Goal: Information Seeking & Learning: Learn about a topic

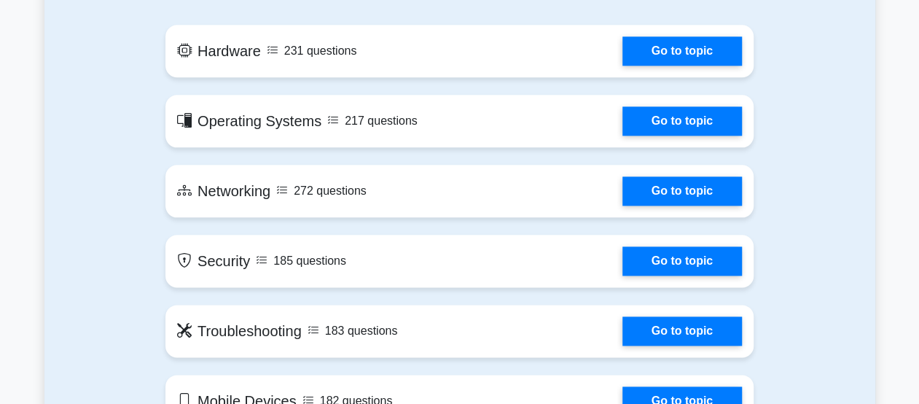
scroll to position [801, 0]
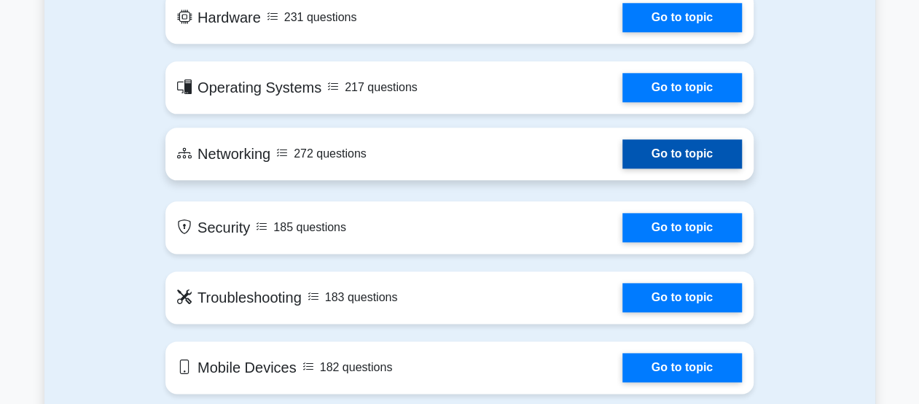
click at [688, 144] on link "Go to topic" at bounding box center [681, 153] width 119 height 29
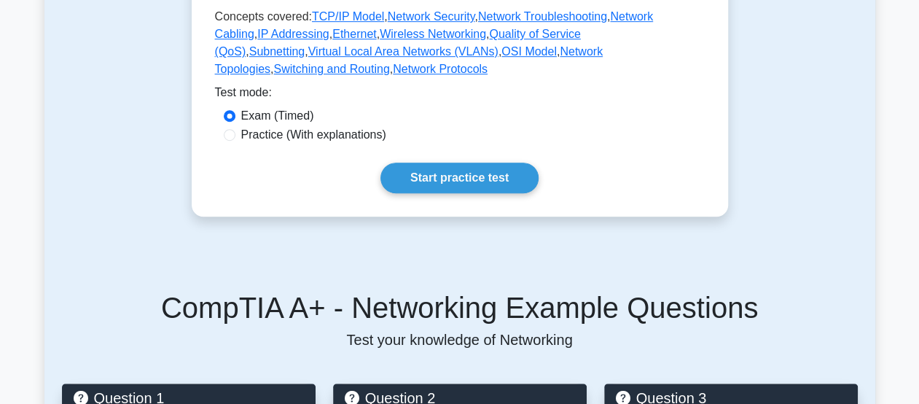
scroll to position [291, 0]
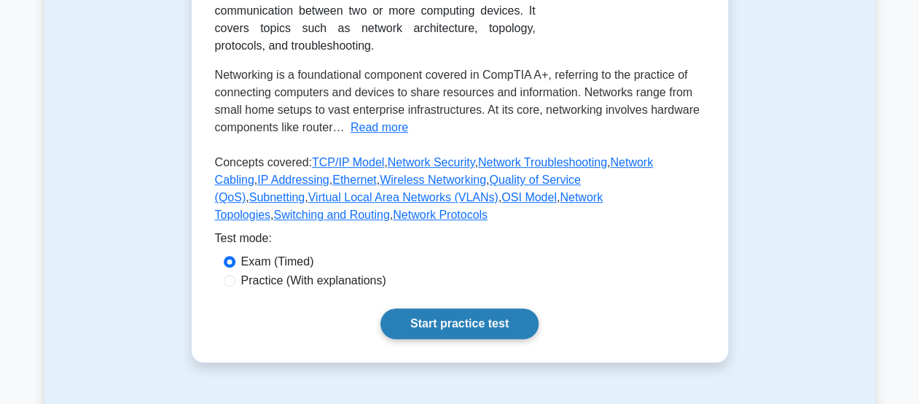
click at [456, 308] on link "Start practice test" at bounding box center [459, 323] width 158 height 31
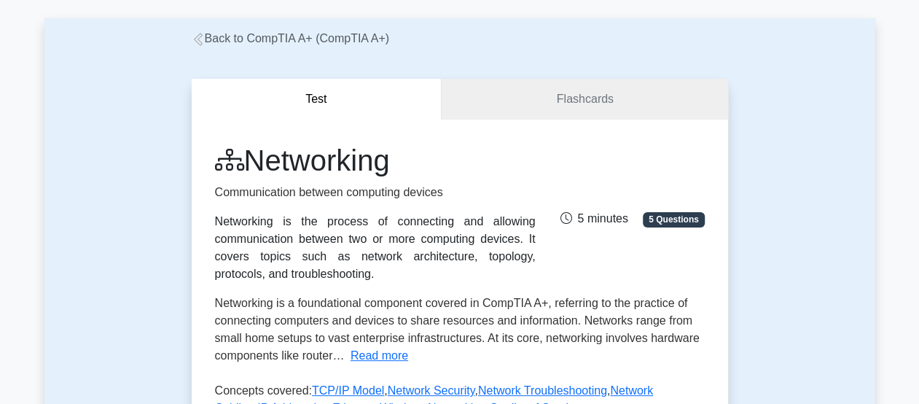
scroll to position [219, 0]
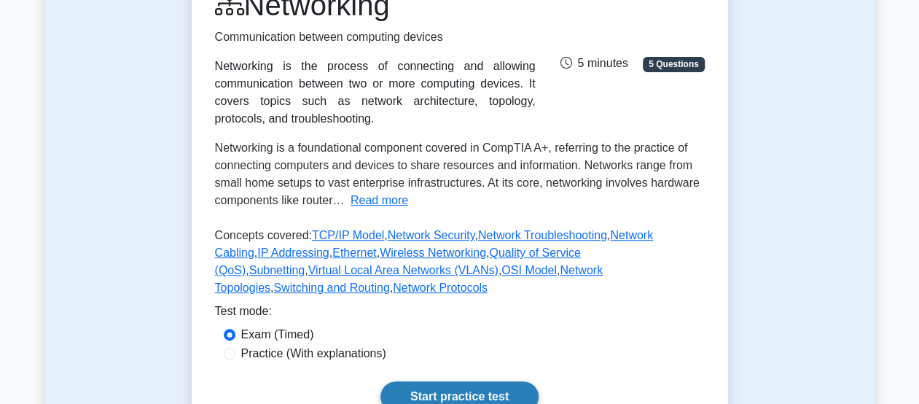
click at [456, 385] on link "Start practice test" at bounding box center [459, 396] width 158 height 31
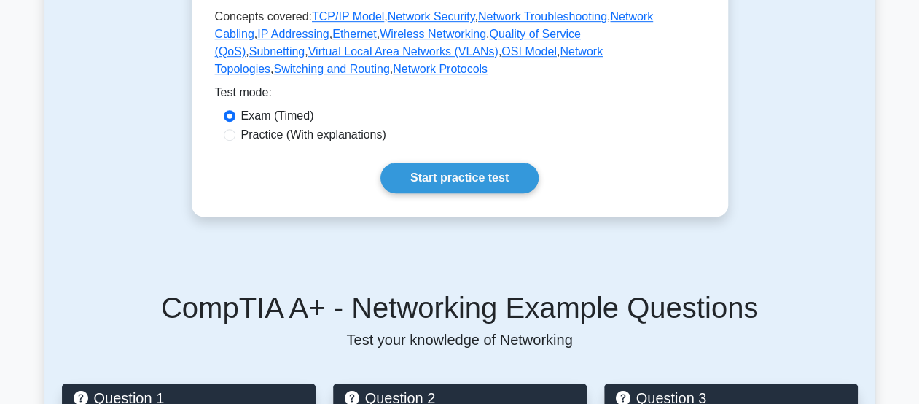
click at [267, 126] on label "Practice (With explanations)" at bounding box center [313, 134] width 145 height 17
click at [235, 129] on input "Practice (With explanations)" at bounding box center [230, 135] width 12 height 12
radio input "true"
click at [481, 162] on link "Start practice test" at bounding box center [459, 177] width 158 height 31
click at [430, 165] on link "Start practice test" at bounding box center [459, 177] width 158 height 31
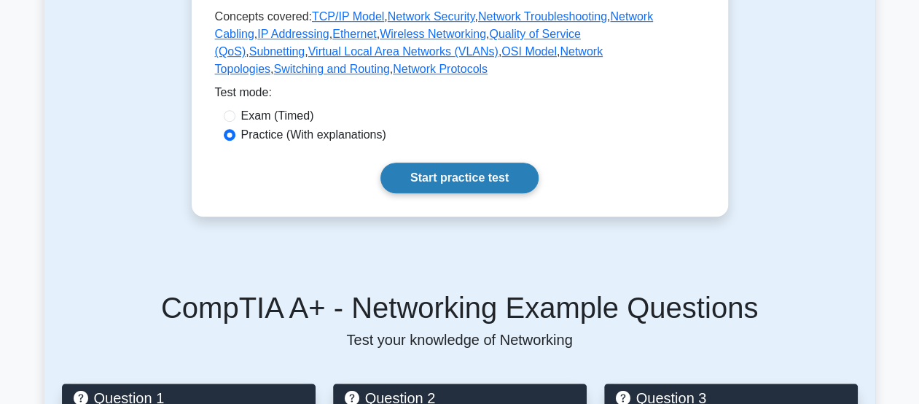
click at [441, 162] on link "Start practice test" at bounding box center [459, 177] width 158 height 31
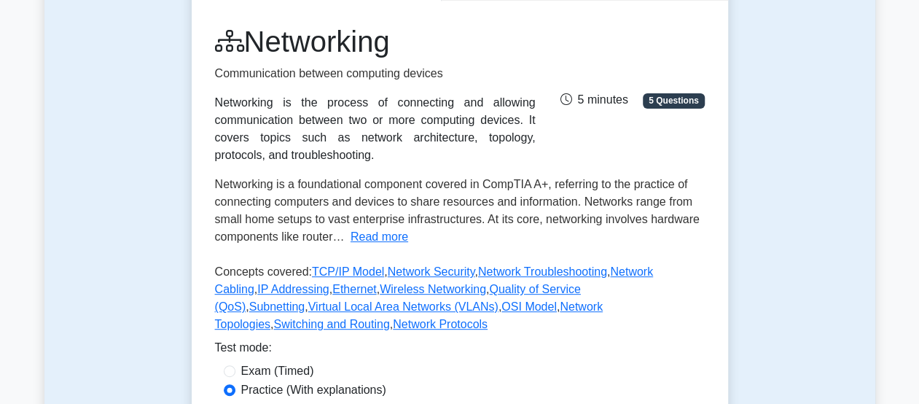
scroll to position [73, 0]
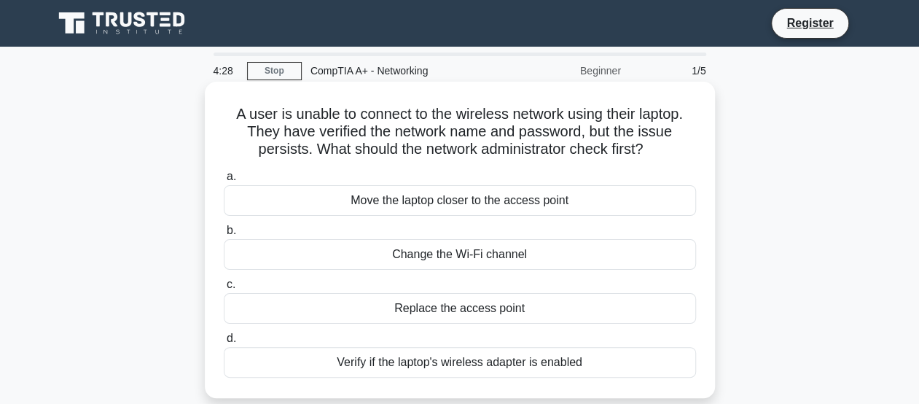
click at [490, 255] on div "Change the Wi-Fi channel" at bounding box center [460, 254] width 472 height 31
click at [224, 235] on input "b. Change the Wi-Fi channel" at bounding box center [224, 230] width 0 height 9
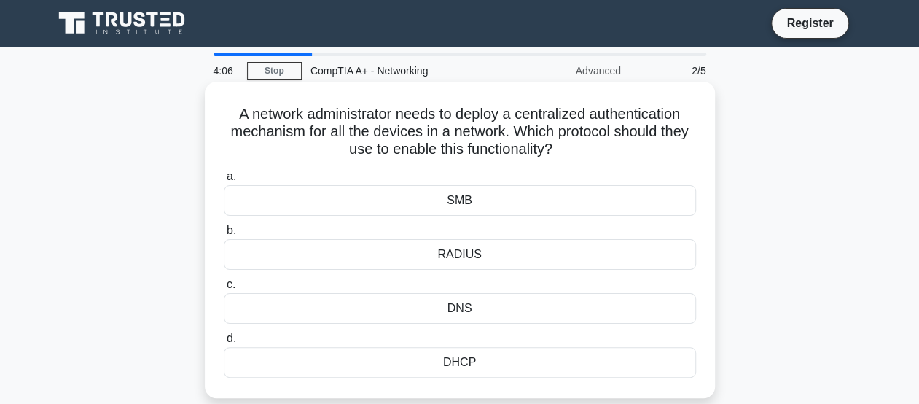
click at [481, 310] on div "DNS" at bounding box center [460, 308] width 472 height 31
click at [224, 289] on input "c. DNS" at bounding box center [224, 284] width 0 height 9
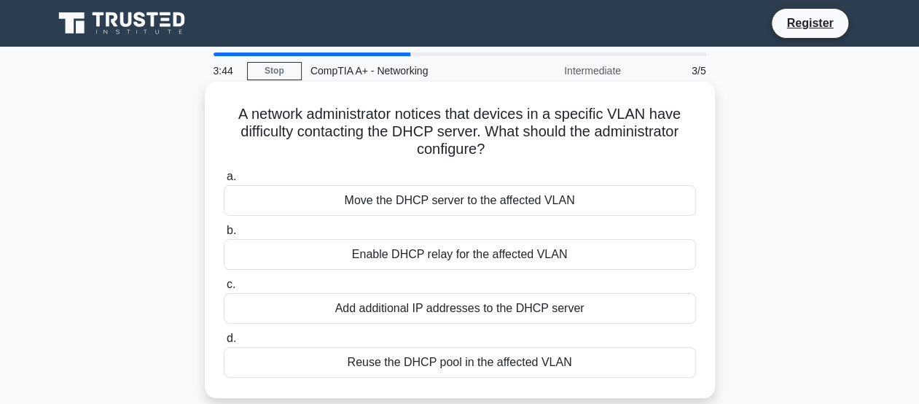
click at [582, 302] on div "Add additional IP addresses to the DHCP server" at bounding box center [460, 308] width 472 height 31
click at [224, 289] on input "c. Add additional IP addresses to the DHCP server" at bounding box center [224, 284] width 0 height 9
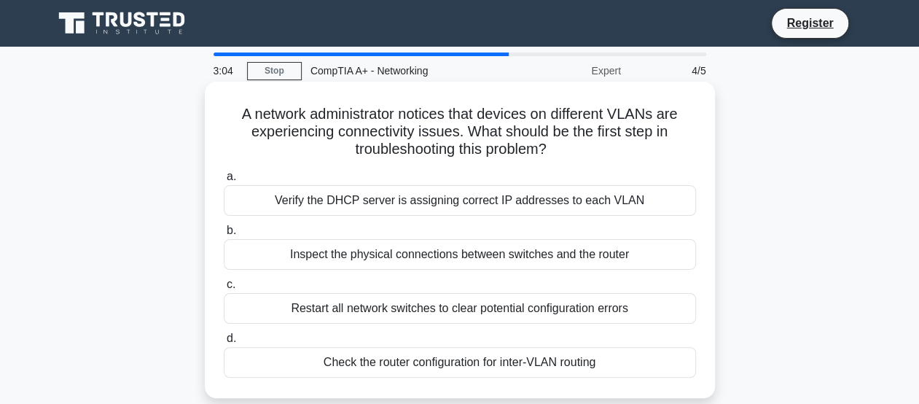
click at [522, 208] on div "Verify the DHCP server is assigning correct IP addresses to each VLAN" at bounding box center [460, 200] width 472 height 31
click at [224, 181] on input "a. Verify the DHCP server is assigning correct IP addresses to each VLAN" at bounding box center [224, 176] width 0 height 9
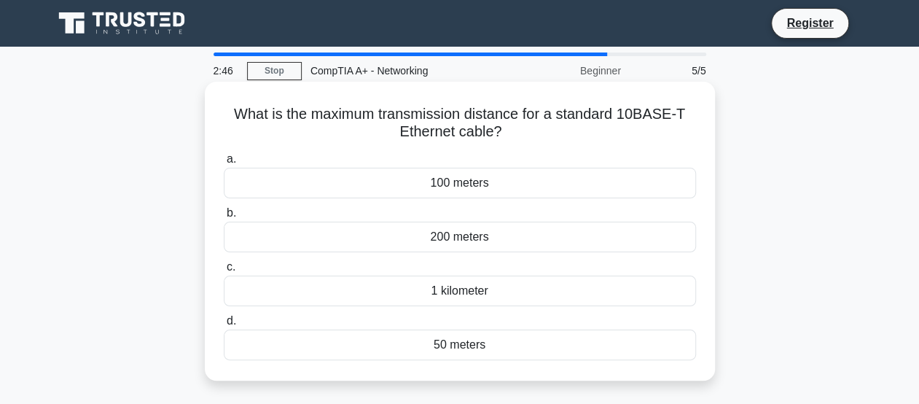
click at [490, 186] on div "100 meters" at bounding box center [460, 183] width 472 height 31
click at [224, 164] on input "a. 100 meters" at bounding box center [224, 158] width 0 height 9
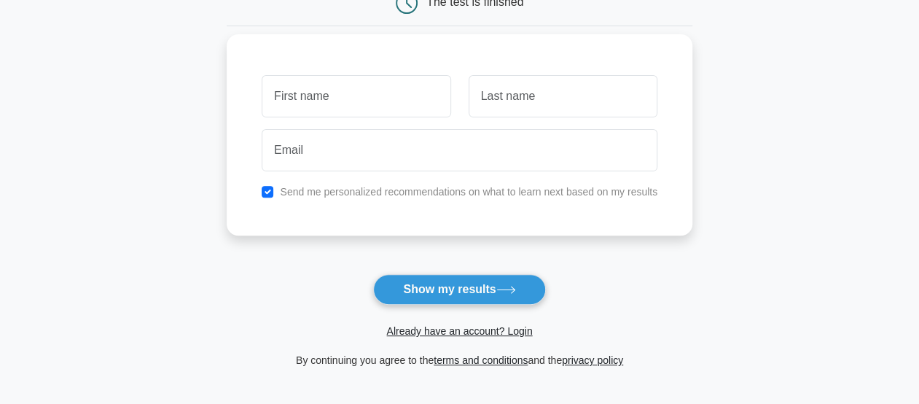
scroll to position [146, 0]
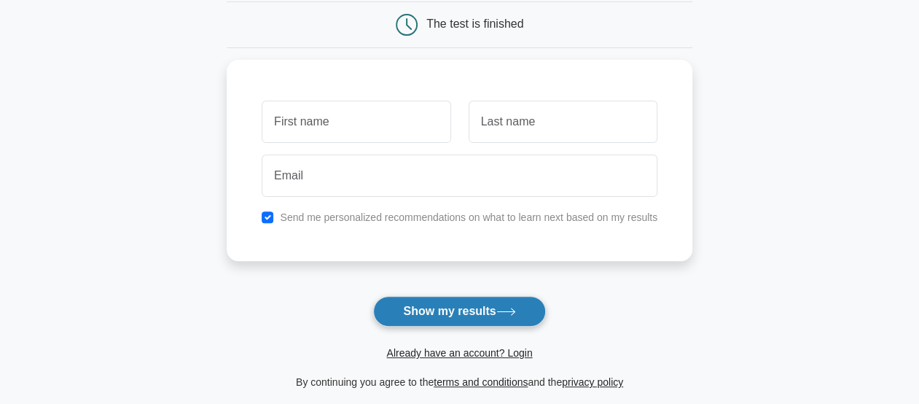
click at [452, 313] on button "Show my results" at bounding box center [459, 311] width 172 height 31
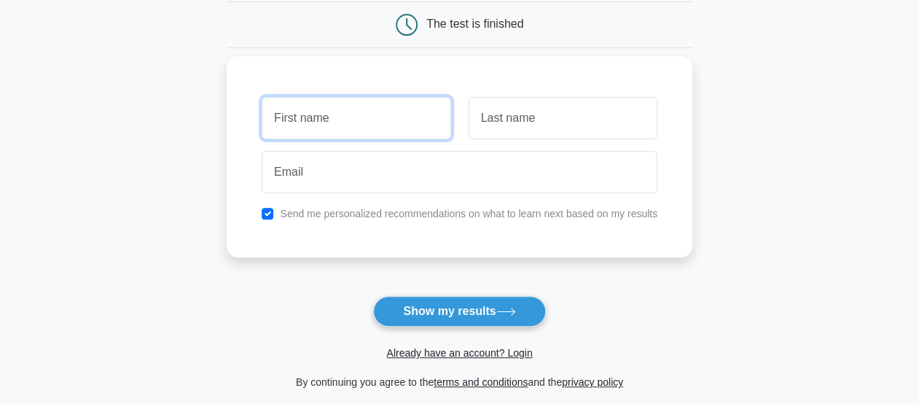
click at [373, 123] on input "text" at bounding box center [356, 118] width 189 height 42
type input "esha"
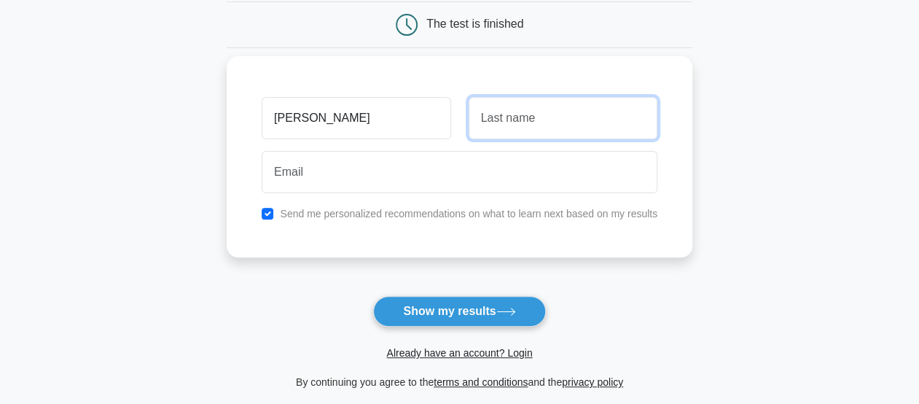
click at [490, 120] on input "text" at bounding box center [562, 118] width 189 height 42
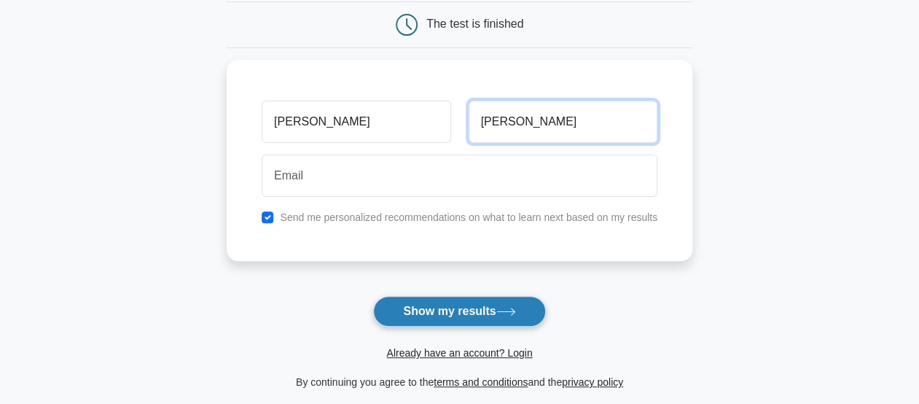
type input "walia"
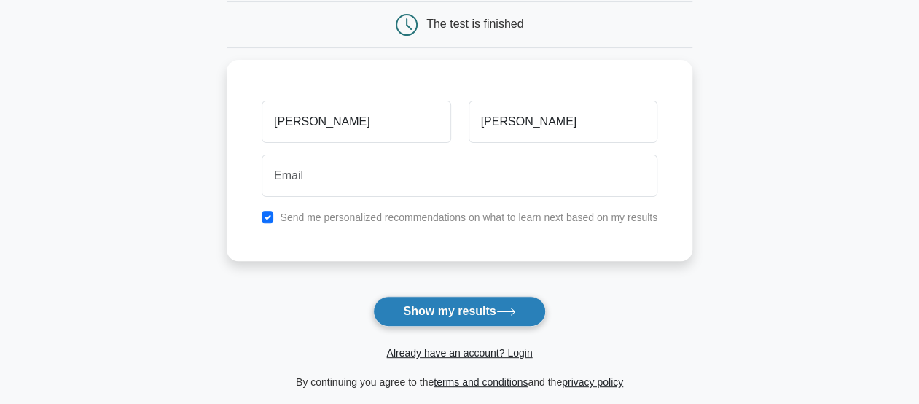
click at [452, 305] on button "Show my results" at bounding box center [459, 311] width 172 height 31
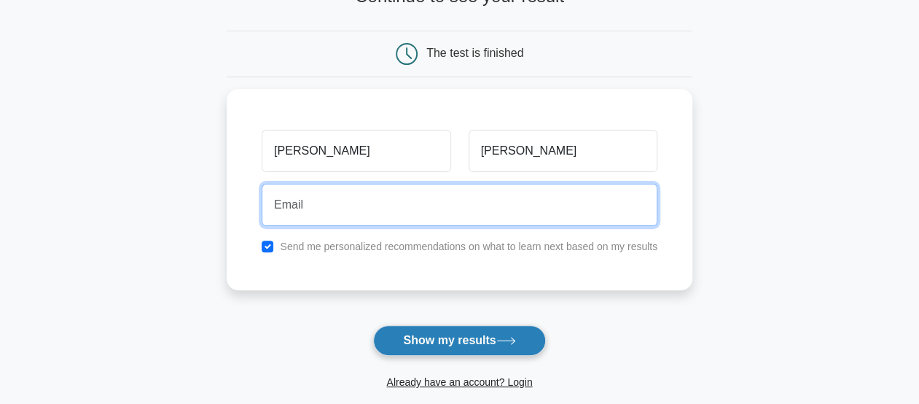
scroll to position [0, 0]
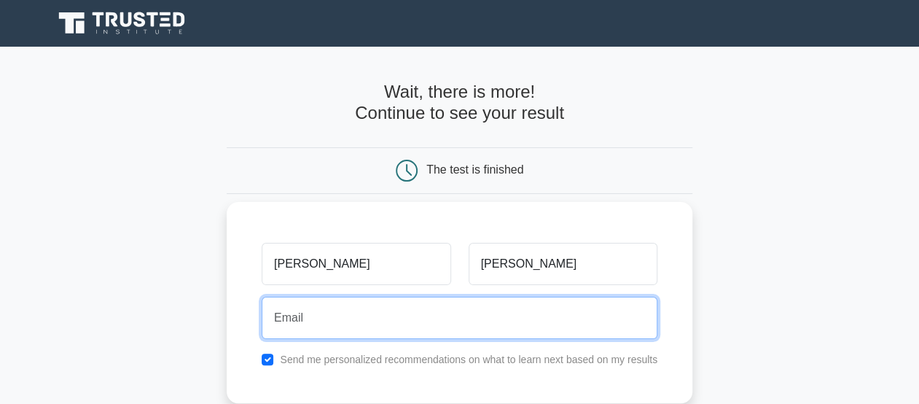
click at [363, 320] on input "email" at bounding box center [460, 317] width 396 height 42
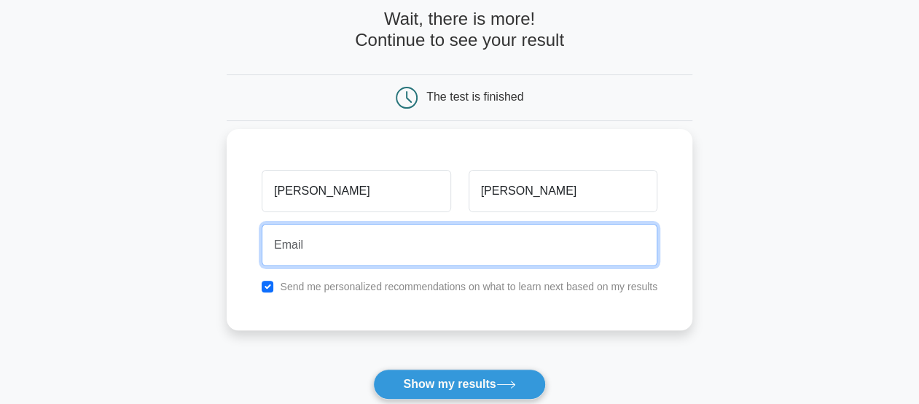
scroll to position [146, 0]
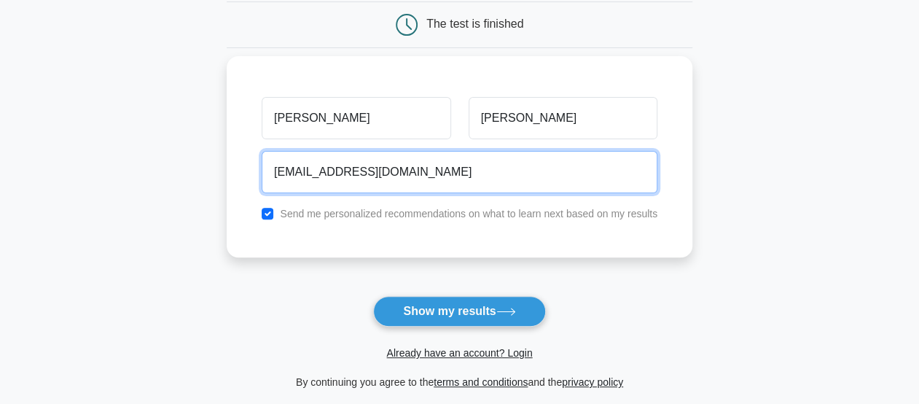
type input "waliaesha1@gmail.com"
click at [373, 296] on button "Show my results" at bounding box center [459, 311] width 172 height 31
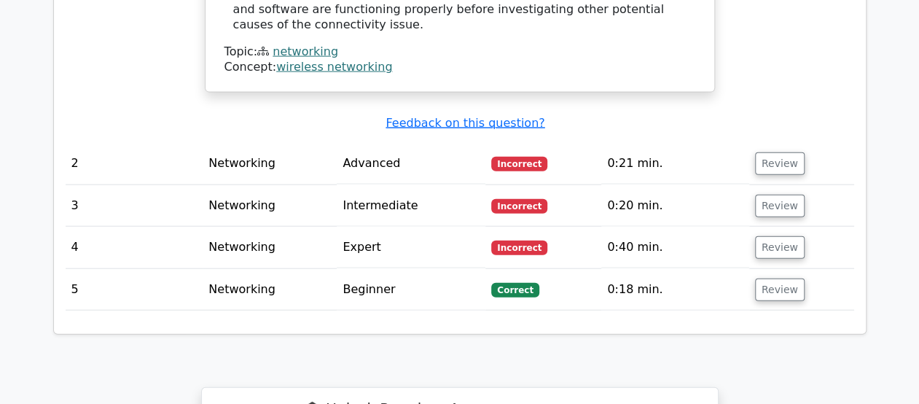
scroll to position [1610, 0]
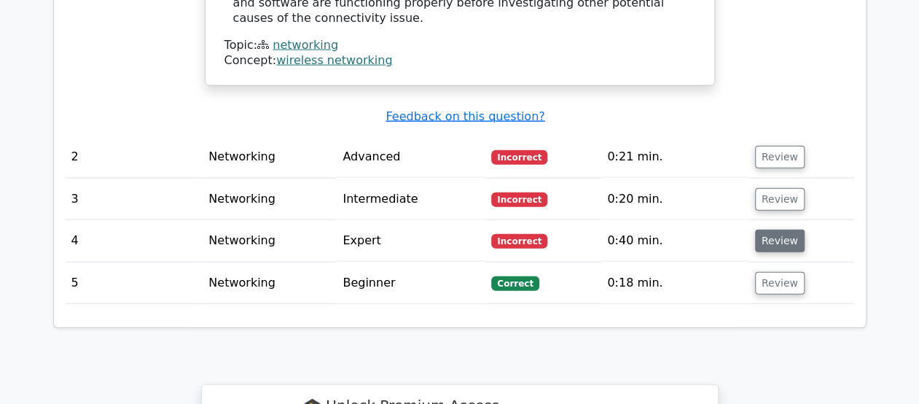
click at [787, 229] on button "Review" at bounding box center [780, 240] width 50 height 23
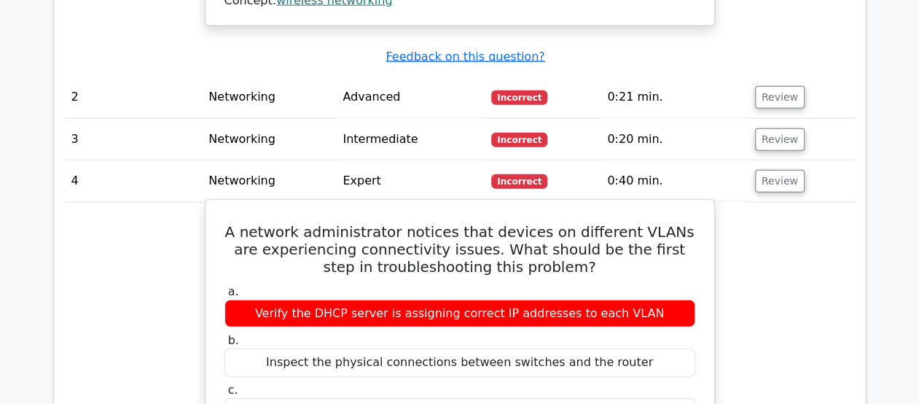
scroll to position [1537, 0]
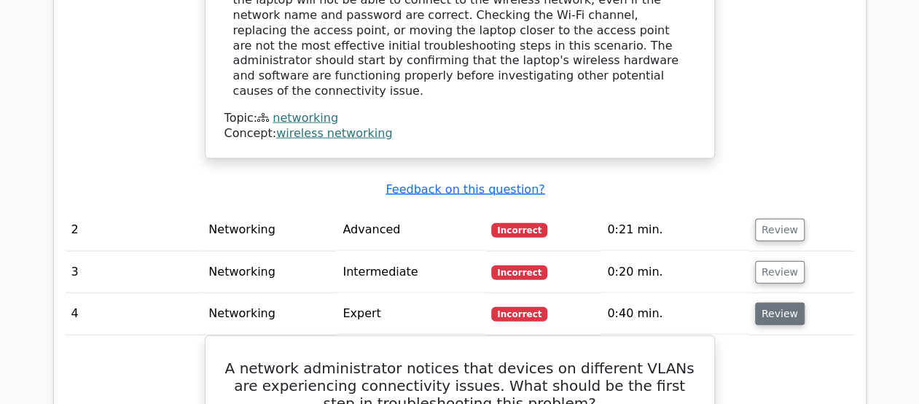
click at [755, 302] on button "Review" at bounding box center [780, 313] width 50 height 23
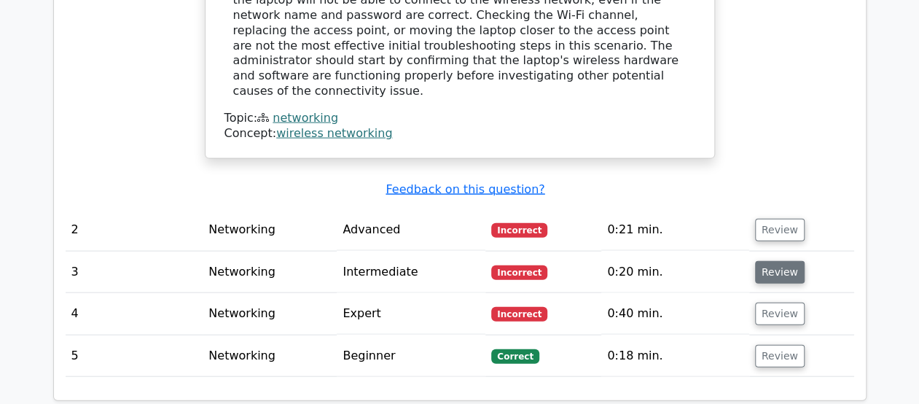
click at [770, 261] on button "Review" at bounding box center [780, 272] width 50 height 23
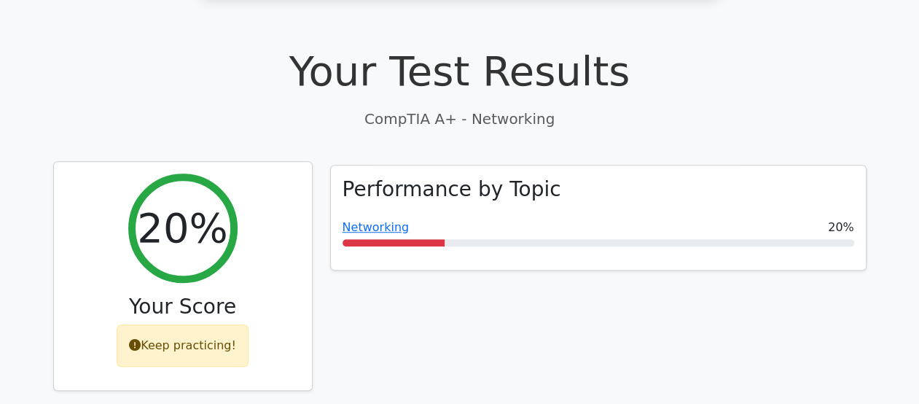
scroll to position [371, 0]
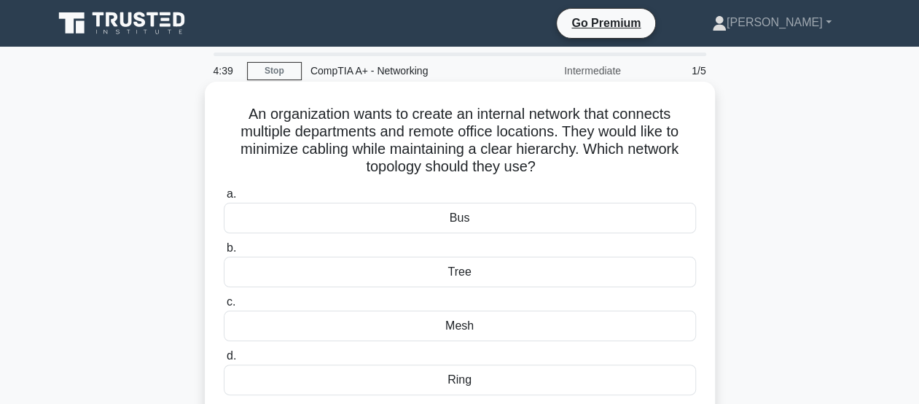
scroll to position [73, 0]
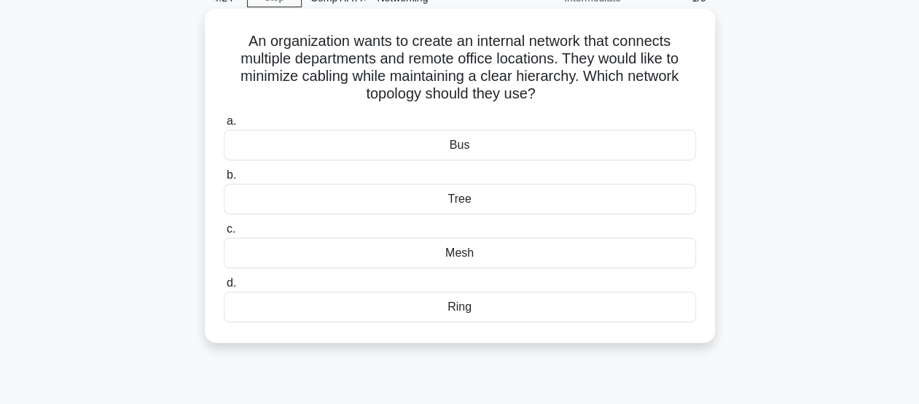
click at [472, 208] on div "Tree" at bounding box center [460, 199] width 472 height 31
click at [224, 180] on input "b. Tree" at bounding box center [224, 174] width 0 height 9
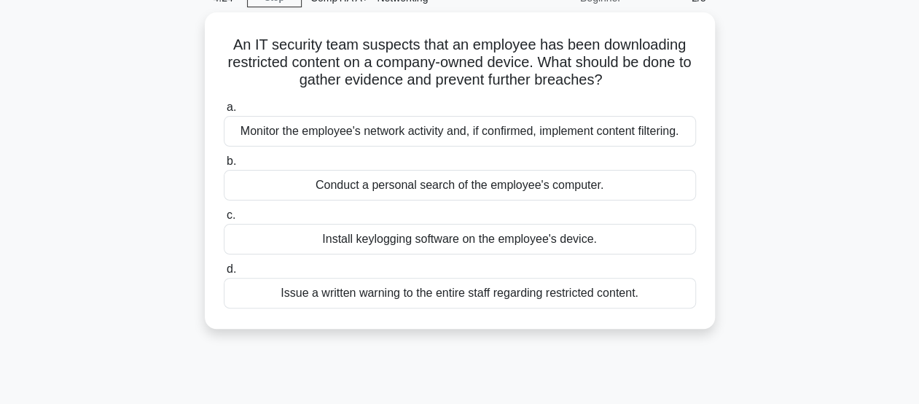
scroll to position [0, 0]
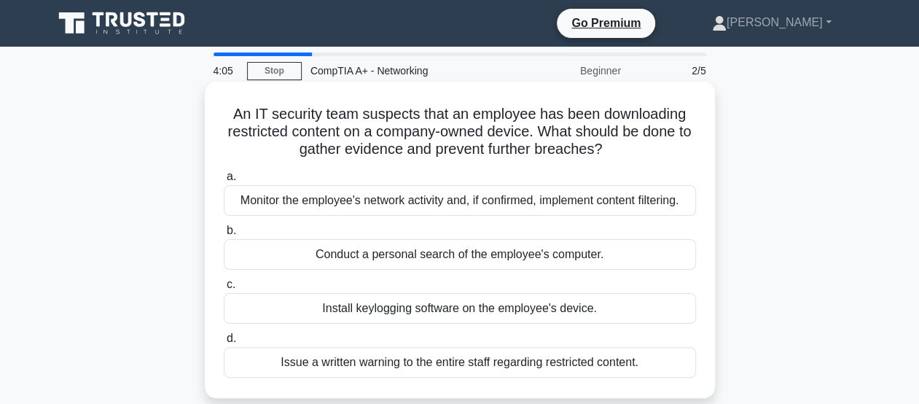
click at [620, 196] on div "Monitor the employee's network activity and, if confirmed, implement content fi…" at bounding box center [460, 200] width 472 height 31
click at [224, 181] on input "a. Monitor the employee's network activity and, if confirmed, implement content…" at bounding box center [224, 176] width 0 height 9
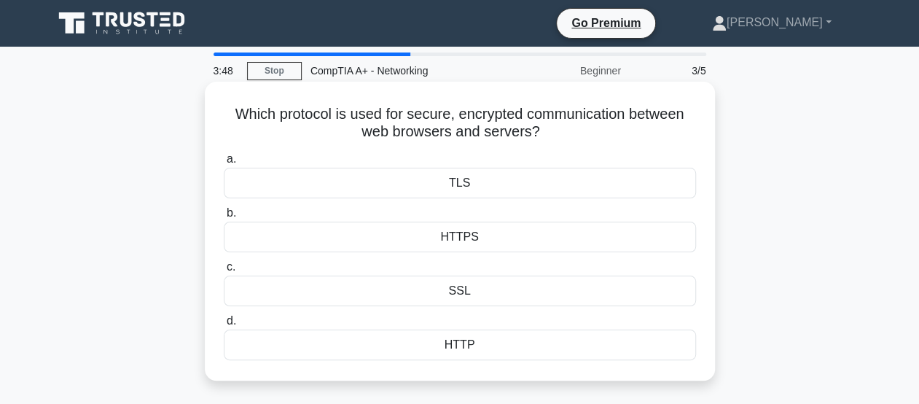
click at [475, 346] on div "HTTP" at bounding box center [460, 344] width 472 height 31
click at [224, 326] on input "d. HTTP" at bounding box center [224, 320] width 0 height 9
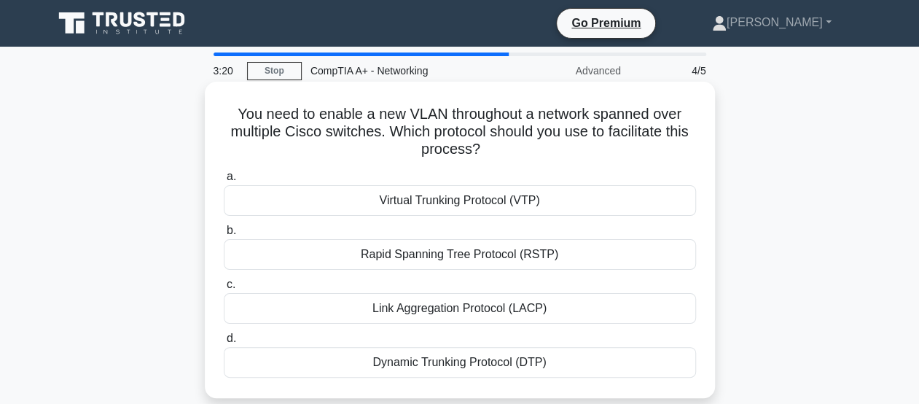
click at [467, 254] on div "Rapid Spanning Tree Protocol (RSTP)" at bounding box center [460, 254] width 472 height 31
click at [224, 235] on input "b. Rapid Spanning Tree Protocol (RSTP)" at bounding box center [224, 230] width 0 height 9
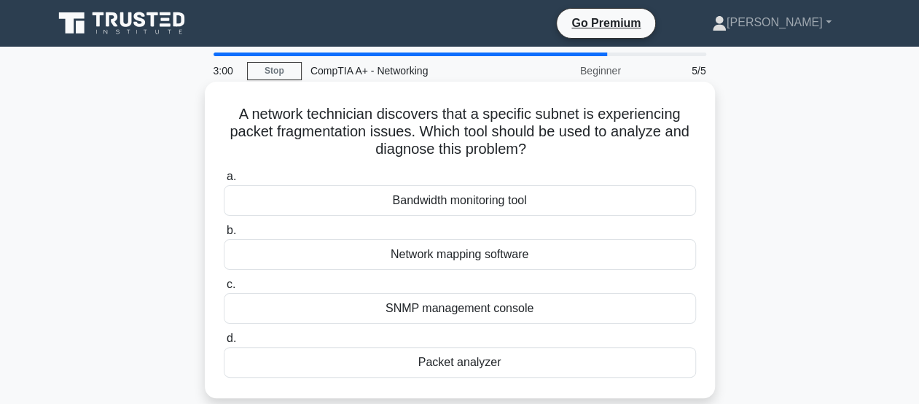
click at [490, 250] on div "Network mapping software" at bounding box center [460, 254] width 472 height 31
click at [224, 235] on input "b. Network mapping software" at bounding box center [224, 230] width 0 height 9
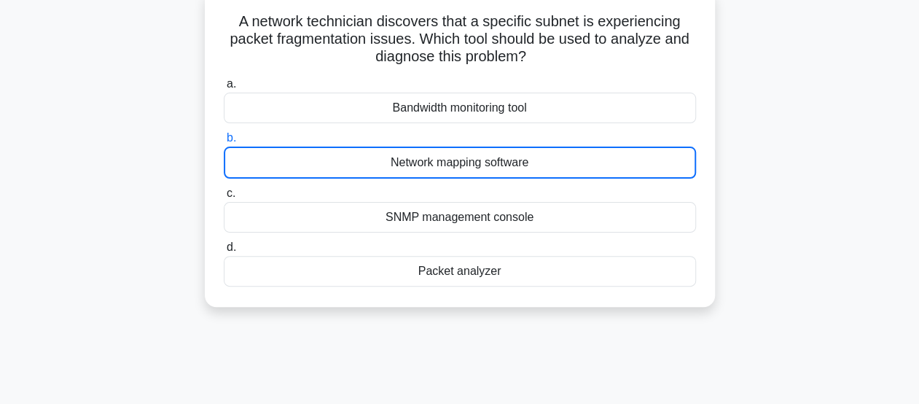
scroll to position [92, 0]
click at [463, 163] on div "Network mapping software" at bounding box center [460, 163] width 472 height 32
click at [224, 144] on input "b. Network mapping software" at bounding box center [224, 138] width 0 height 9
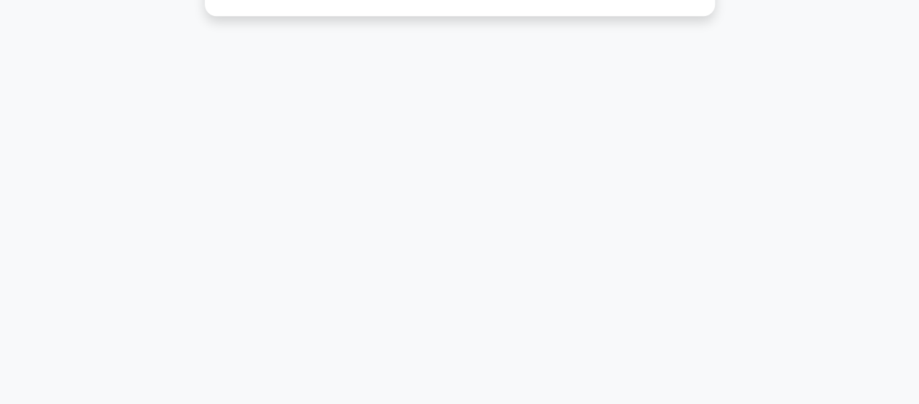
scroll to position [0, 0]
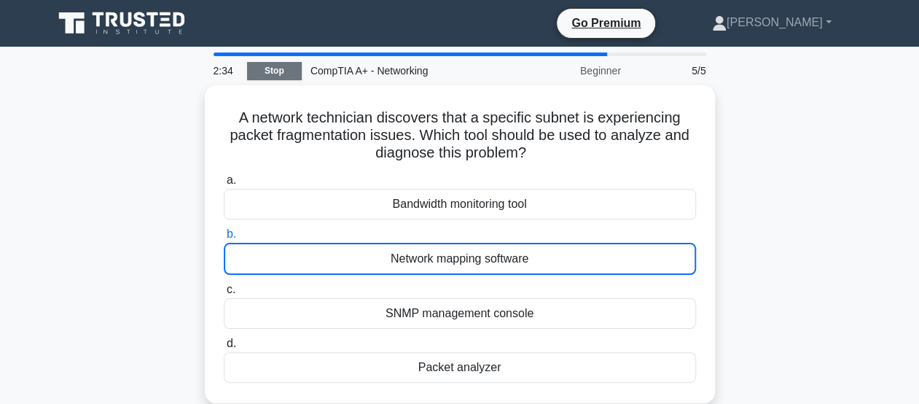
click at [276, 76] on link "Stop" at bounding box center [274, 71] width 55 height 18
click at [283, 67] on link "Stop" at bounding box center [274, 71] width 55 height 18
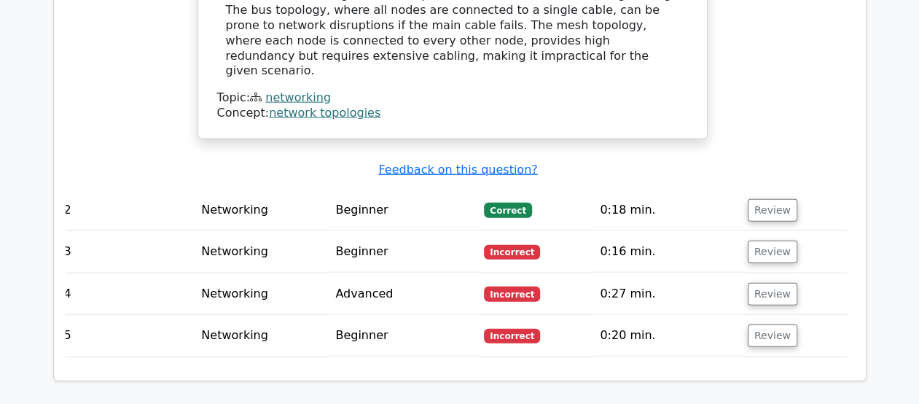
scroll to position [0, 9]
click at [754, 199] on button "Review" at bounding box center [771, 210] width 50 height 23
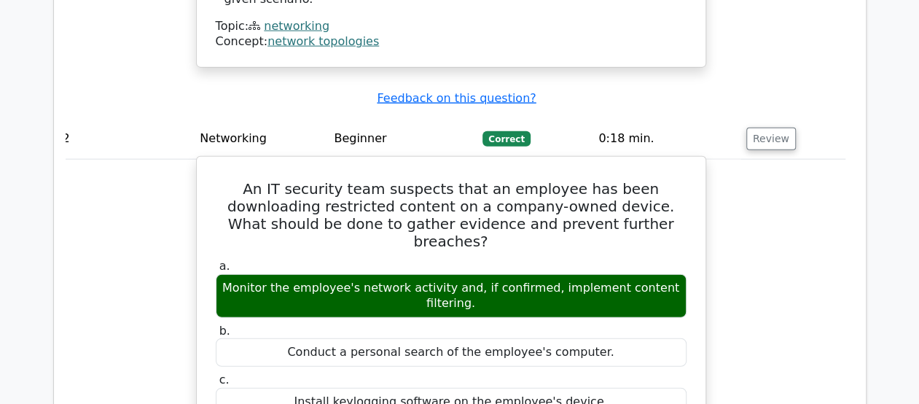
scroll to position [1675, 0]
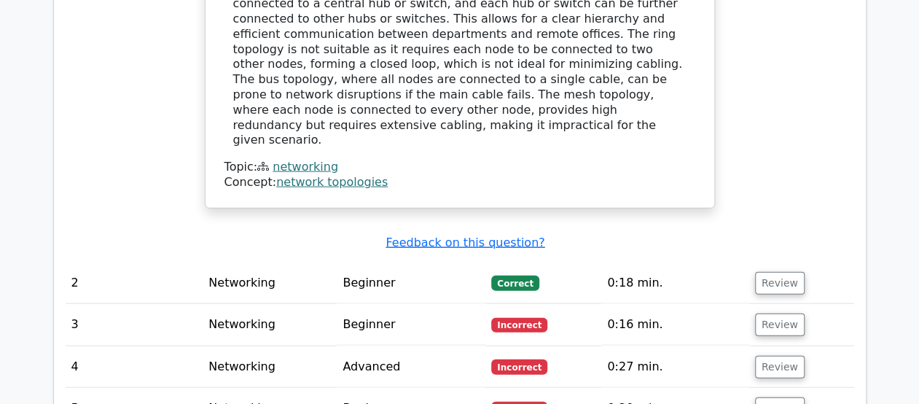
scroll to position [1603, 0]
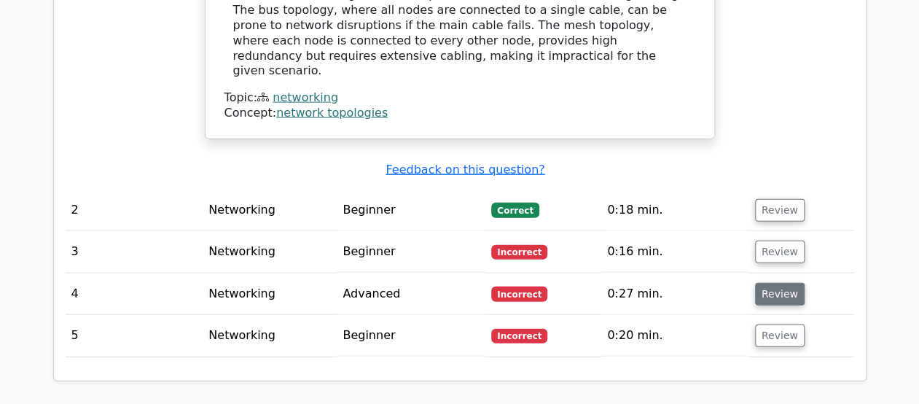
click at [783, 283] on button "Review" at bounding box center [780, 294] width 50 height 23
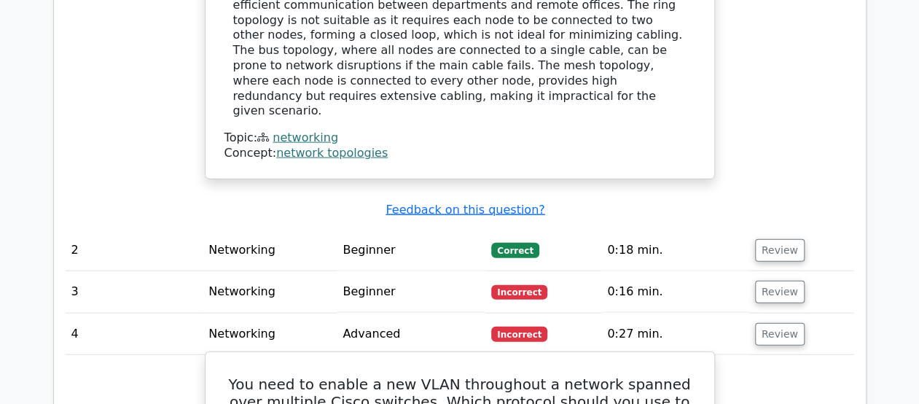
scroll to position [1384, 0]
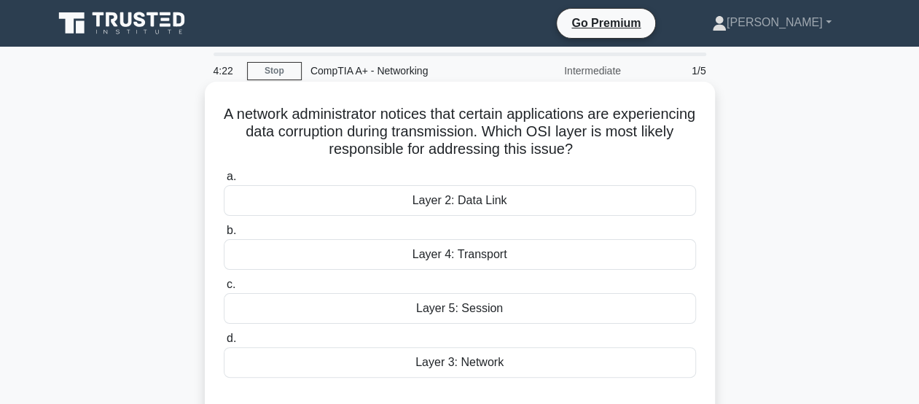
click at [487, 256] on div "Layer 4: Transport" at bounding box center [460, 254] width 472 height 31
click at [224, 235] on input "b. Layer 4: Transport" at bounding box center [224, 230] width 0 height 9
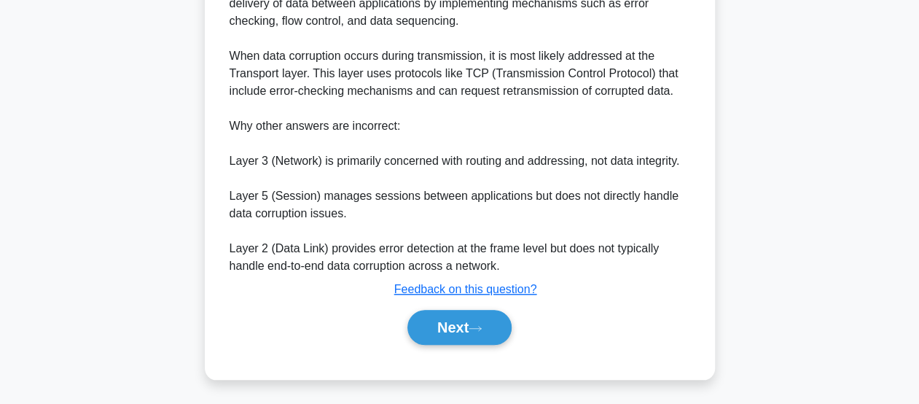
scroll to position [527, 0]
click at [490, 321] on button "Next" at bounding box center [459, 326] width 104 height 35
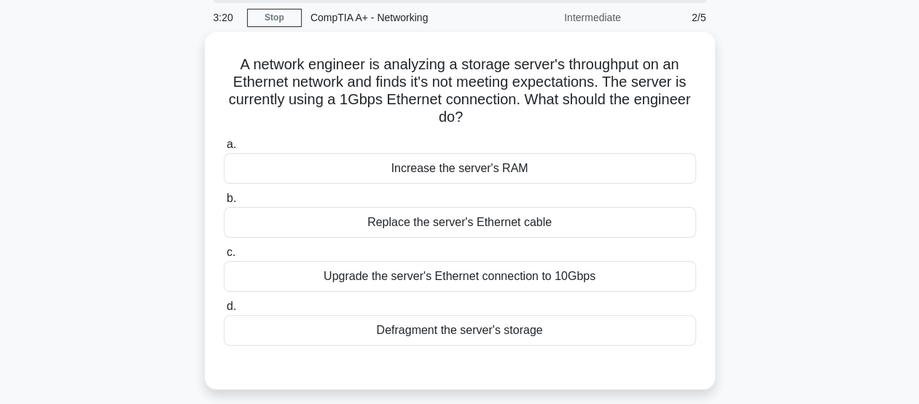
scroll to position [146, 0]
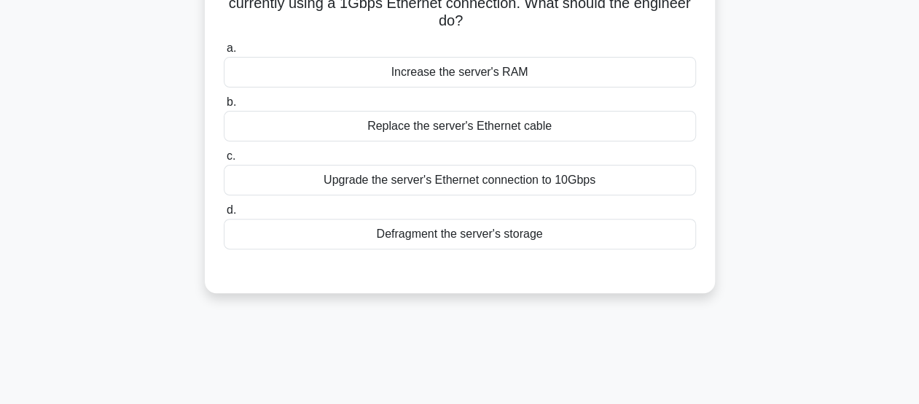
click at [502, 181] on div "Upgrade the server's Ethernet connection to 10Gbps" at bounding box center [460, 180] width 472 height 31
click at [224, 161] on input "c. Upgrade the server's Ethernet connection to 10Gbps" at bounding box center [224, 156] width 0 height 9
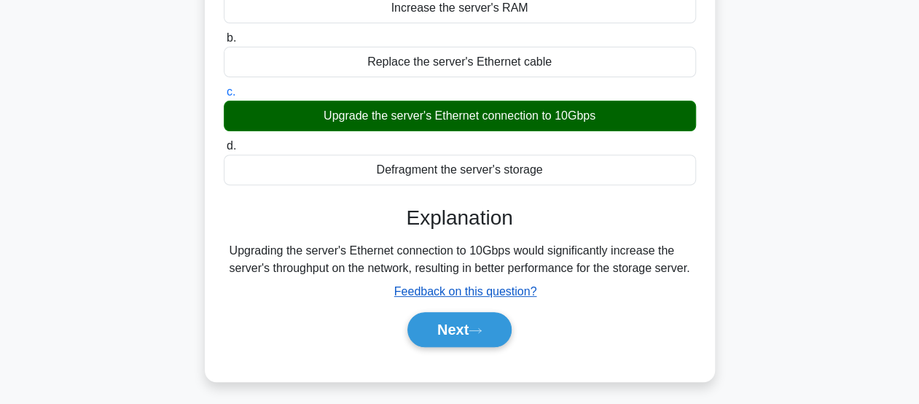
scroll to position [291, 0]
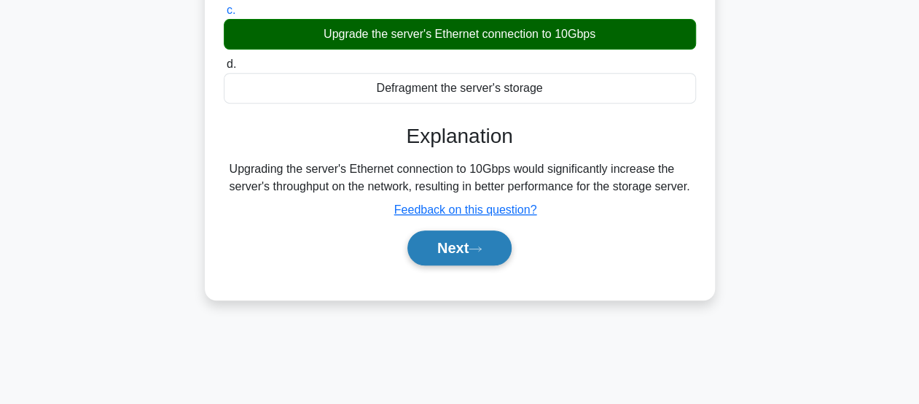
click at [486, 259] on button "Next" at bounding box center [459, 247] width 104 height 35
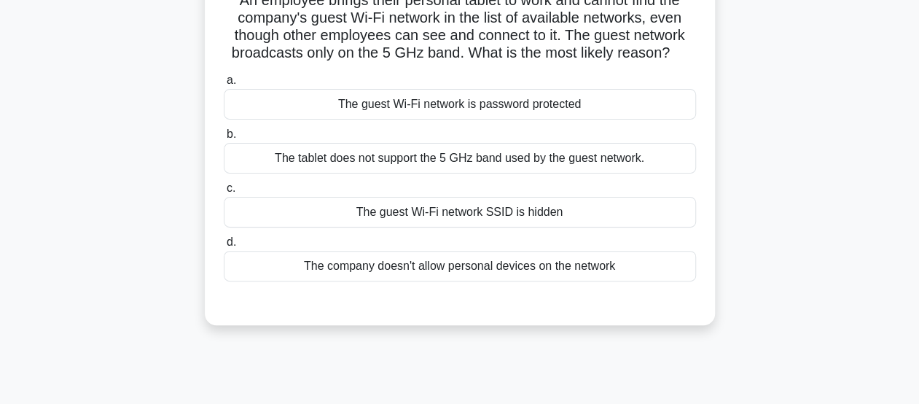
scroll to position [0, 0]
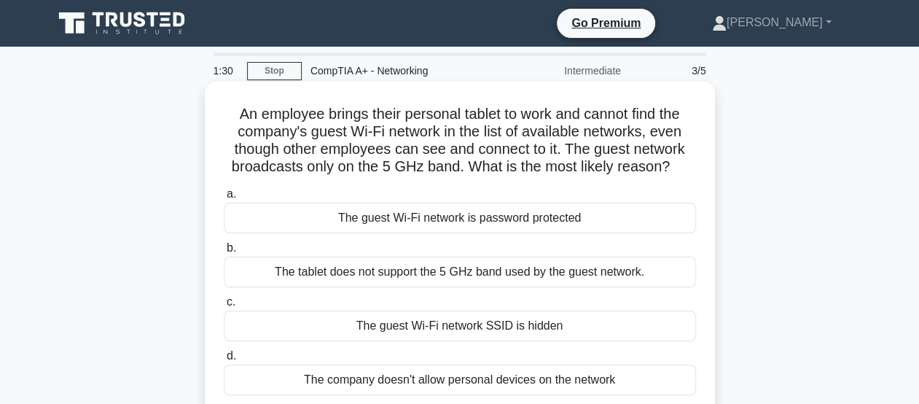
click at [512, 273] on div "The tablet does not support the 5 GHz band used by the guest network." at bounding box center [460, 271] width 472 height 31
click at [224, 253] on input "b. The tablet does not support the 5 GHz band used by the guest network." at bounding box center [224, 247] width 0 height 9
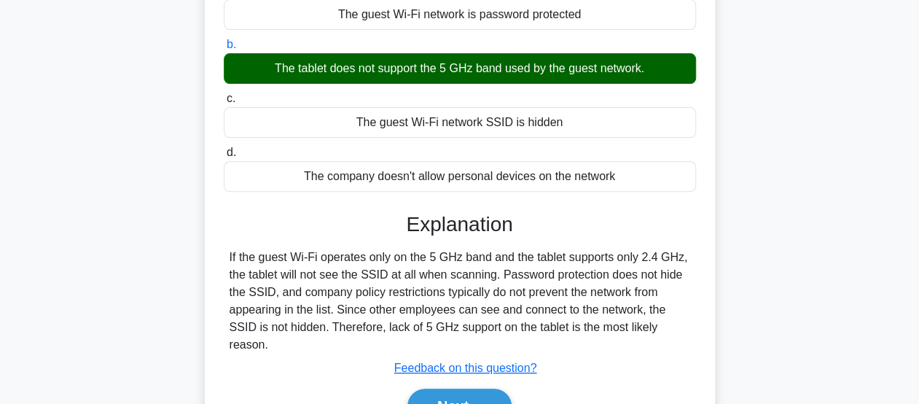
scroll to position [237, 0]
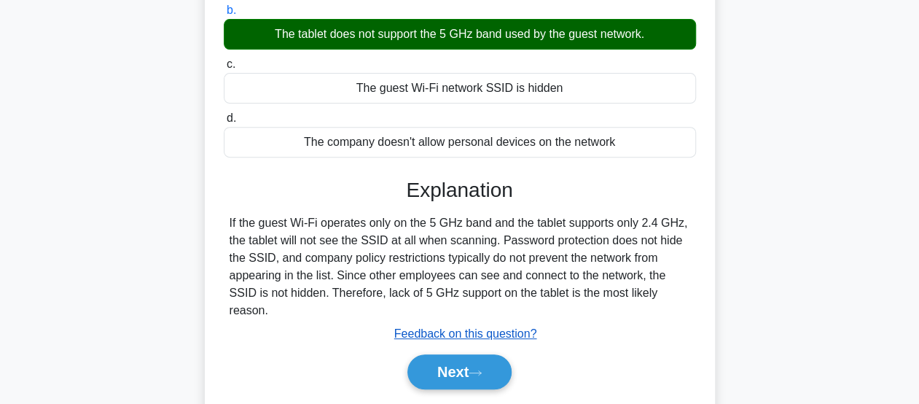
click at [514, 327] on u "Feedback on this question?" at bounding box center [465, 333] width 143 height 12
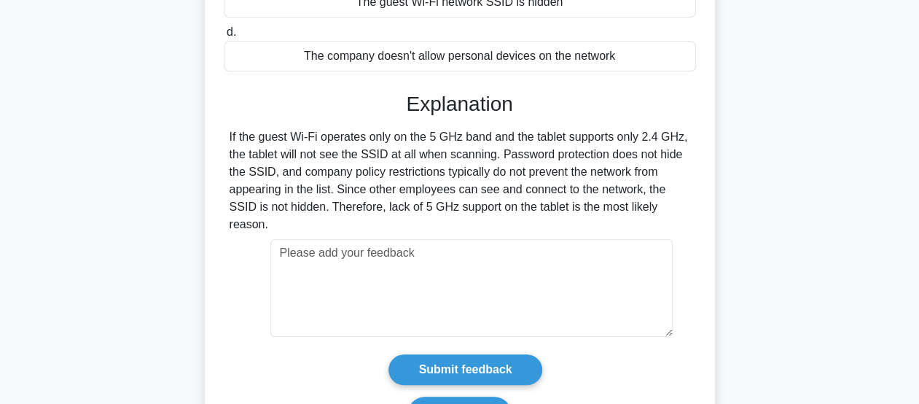
scroll to position [393, 0]
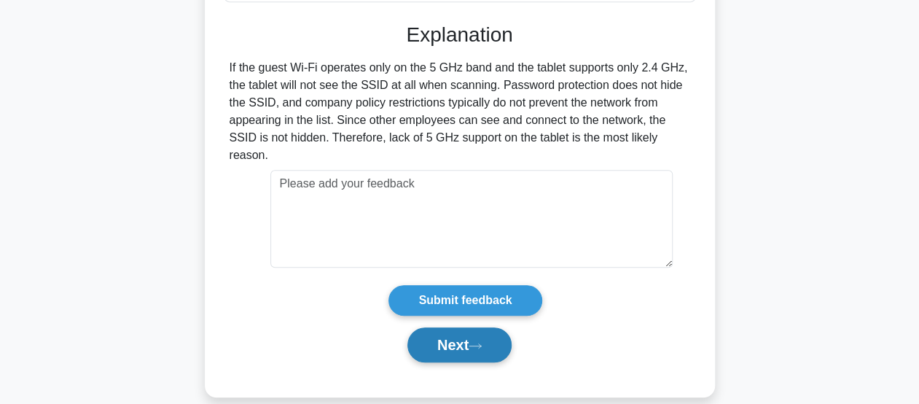
click at [473, 330] on button "Next" at bounding box center [459, 344] width 104 height 35
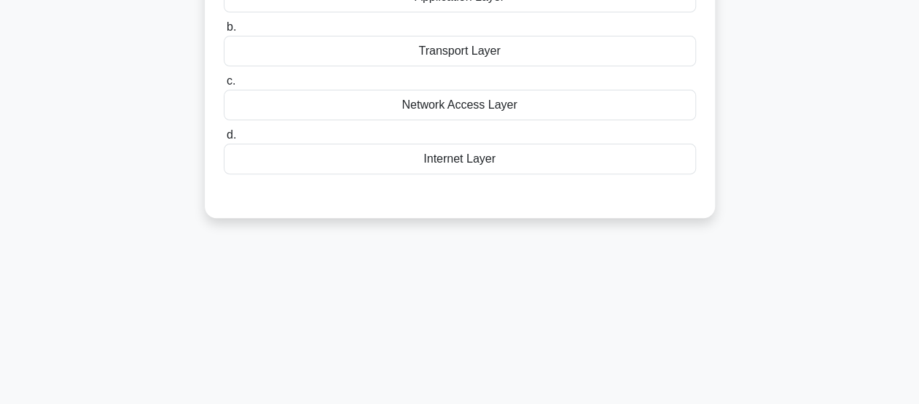
scroll to position [0, 0]
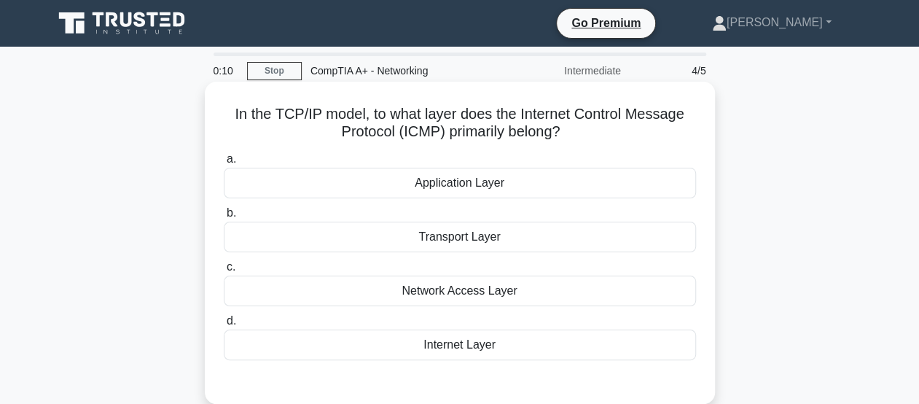
click at [535, 295] on div "Network Access Layer" at bounding box center [460, 290] width 472 height 31
click at [224, 272] on input "c. Network Access Layer" at bounding box center [224, 266] width 0 height 9
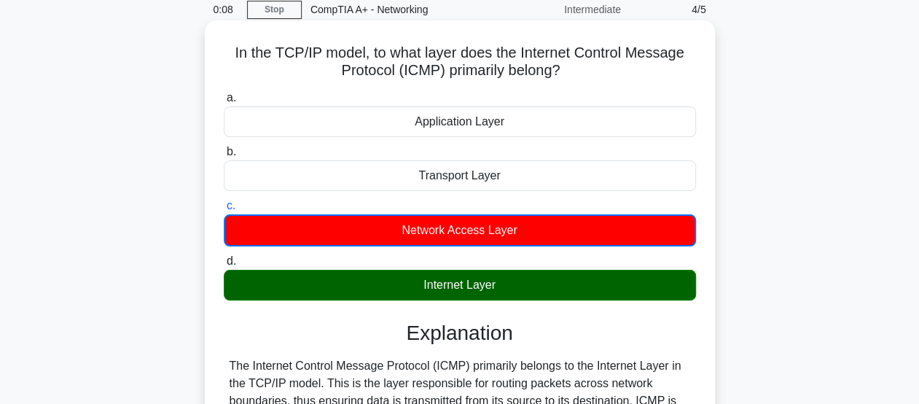
scroll to position [146, 0]
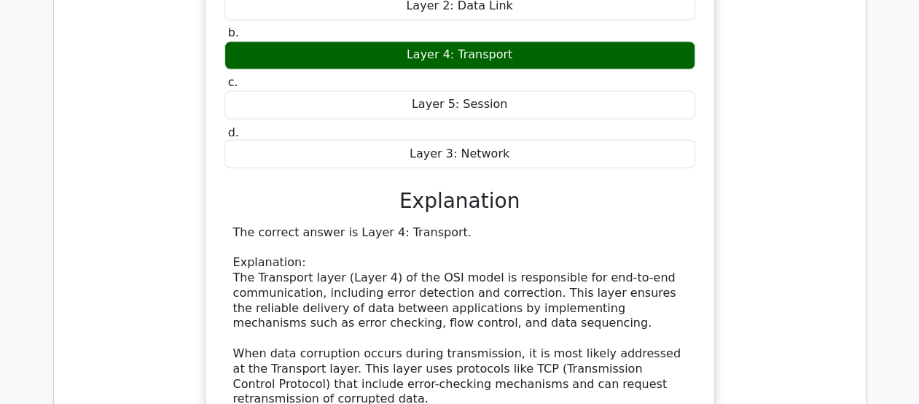
scroll to position [1093, 0]
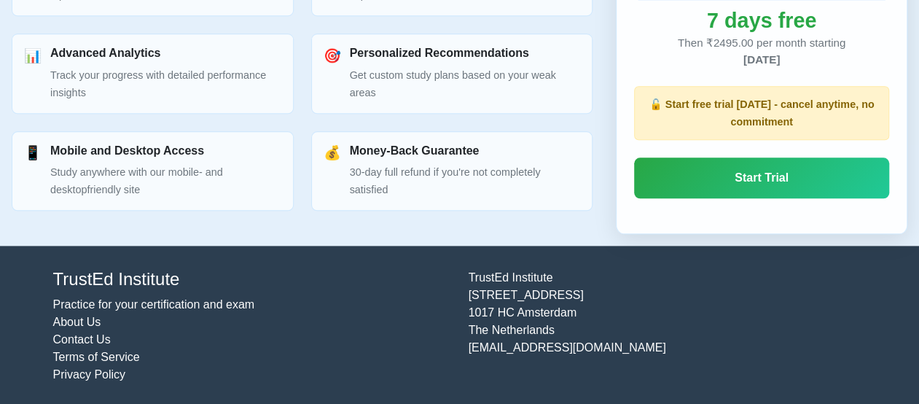
scroll to position [490, 0]
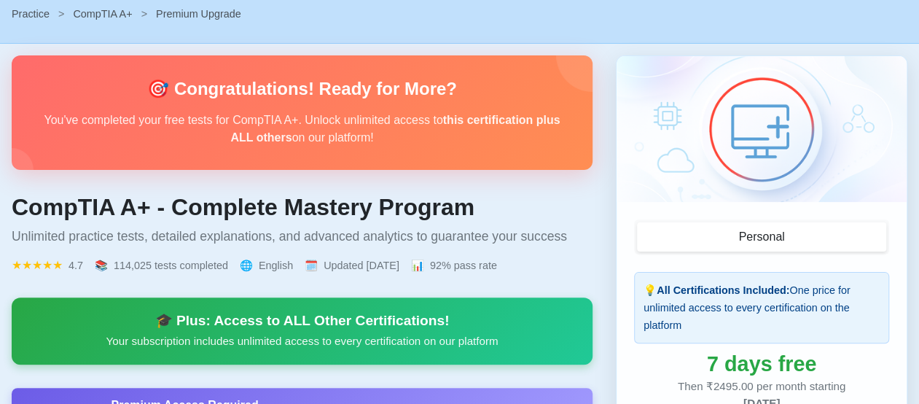
scroll to position [52, 0]
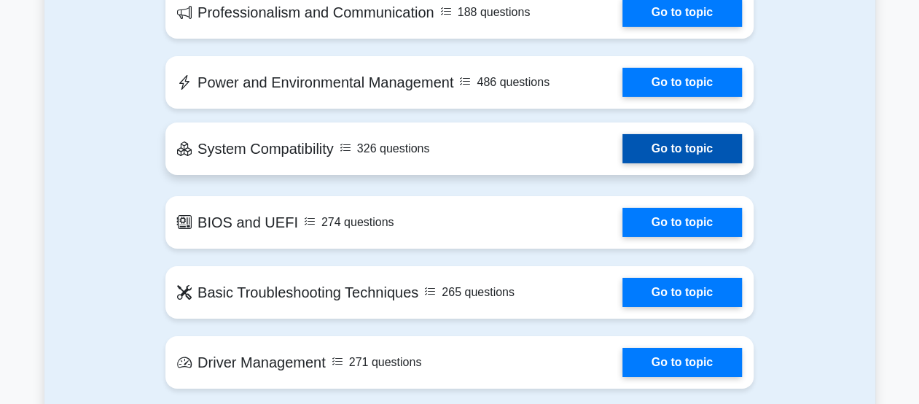
scroll to position [2404, 0]
